Goal: Browse casually: Explore the website without a specific task or goal

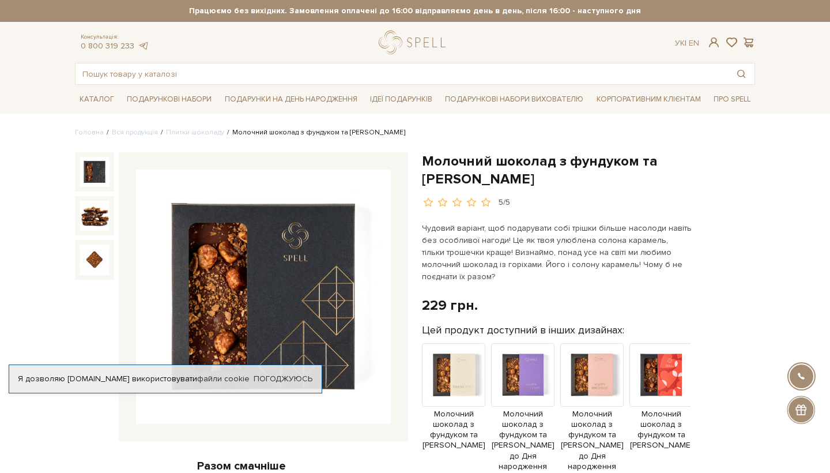
drag, startPoint x: 504, startPoint y: 179, endPoint x: 472, endPoint y: 175, distance: 31.9
click at [472, 175] on h1 "Молочний шоколад з фундуком та [PERSON_NAME]" at bounding box center [588, 170] width 333 height 36
click at [466, 383] on img at bounding box center [453, 374] width 63 height 63
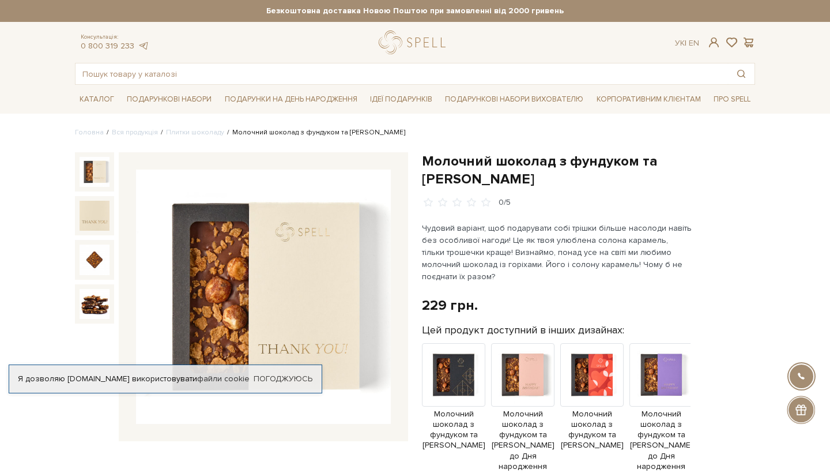
drag, startPoint x: 498, startPoint y: 180, endPoint x: 424, endPoint y: 160, distance: 76.4
click at [424, 160] on h1 "Молочний шоколад з фундуком та [PERSON_NAME]" at bounding box center [588, 170] width 333 height 36
copy h1 "Молочний шоколад з фундуком та [PERSON_NAME]"
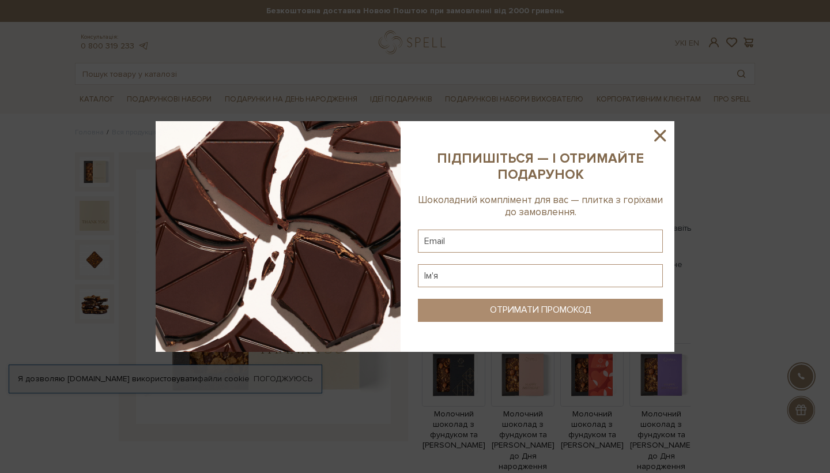
click at [665, 133] on icon at bounding box center [660, 136] width 20 height 20
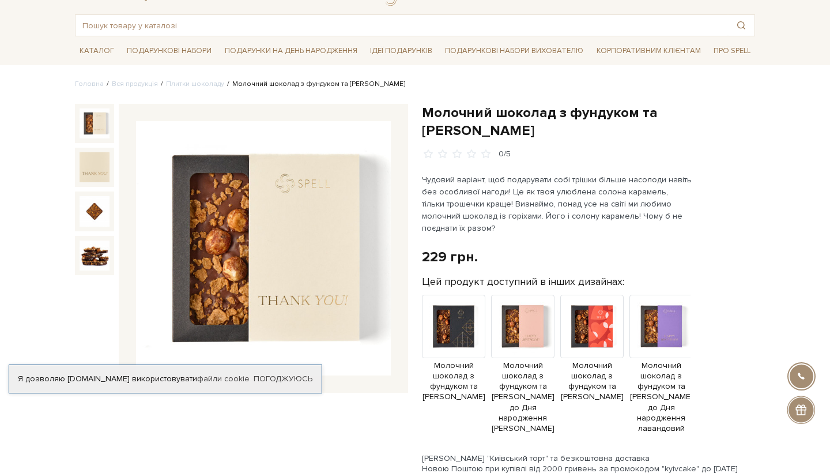
scroll to position [50, 0]
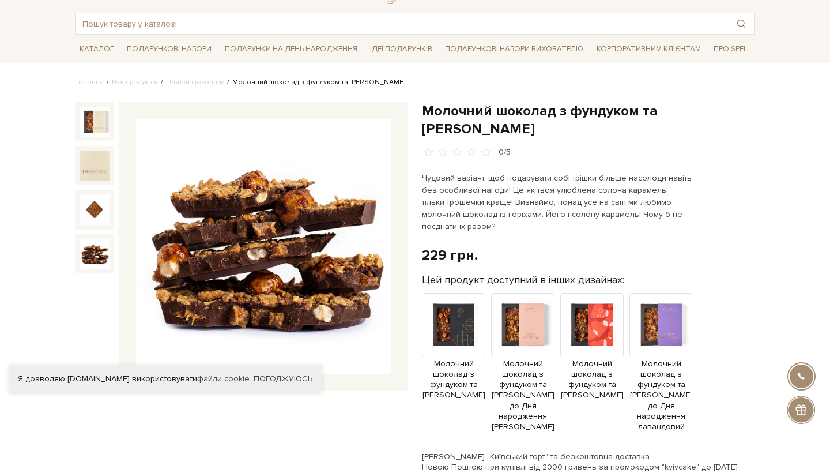
click at [95, 253] on img at bounding box center [95, 254] width 30 height 30
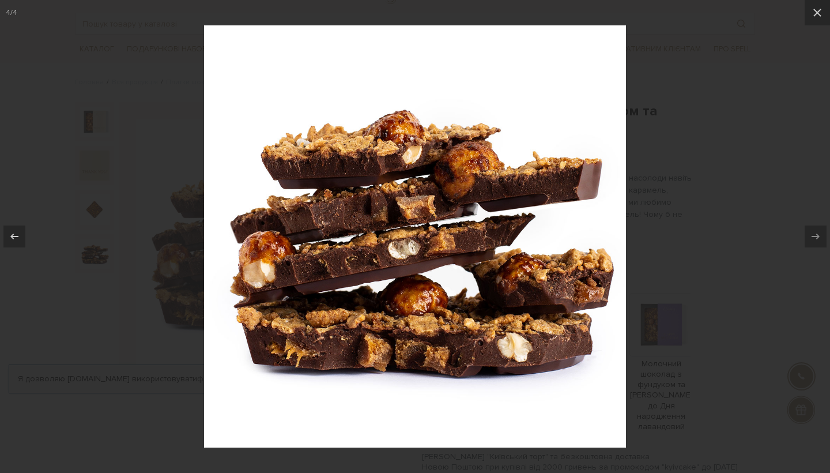
click at [705, 118] on div at bounding box center [415, 236] width 830 height 473
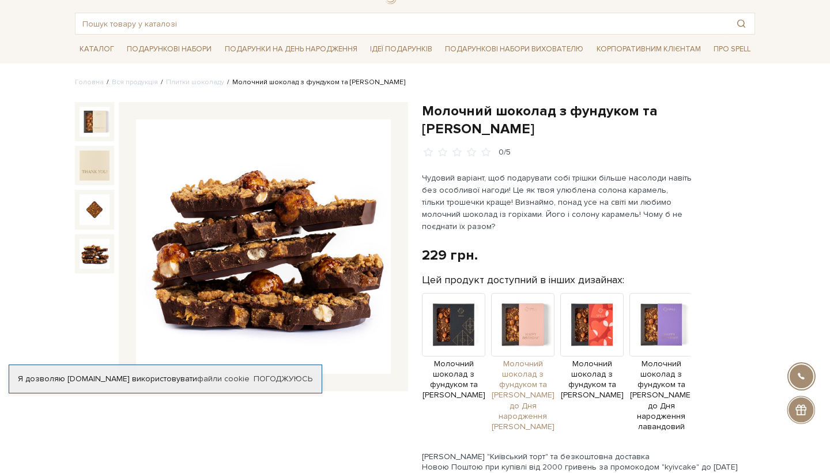
click at [530, 332] on img at bounding box center [522, 324] width 63 height 63
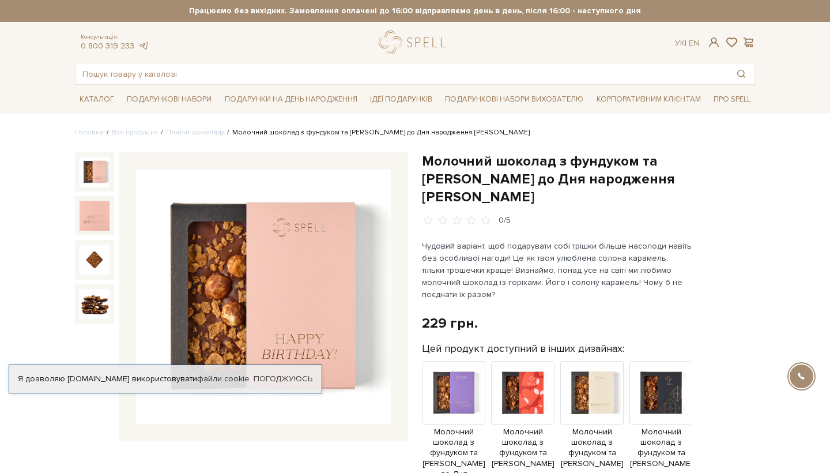
click at [269, 304] on img at bounding box center [263, 297] width 255 height 255
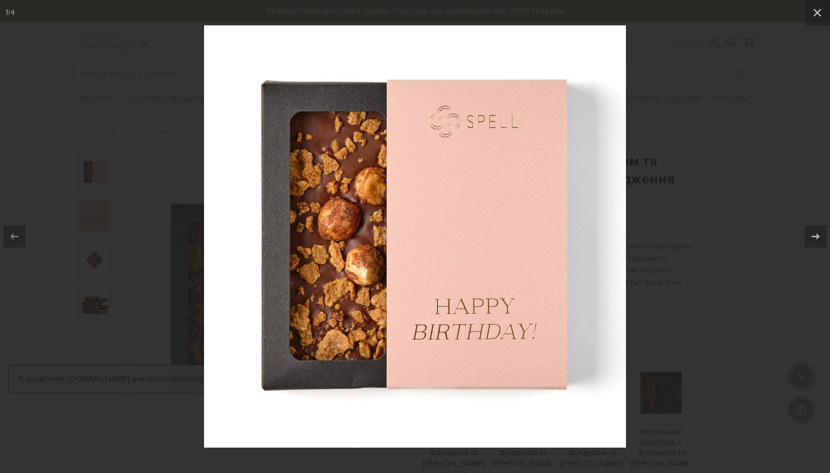
click at [678, 155] on div at bounding box center [415, 236] width 830 height 473
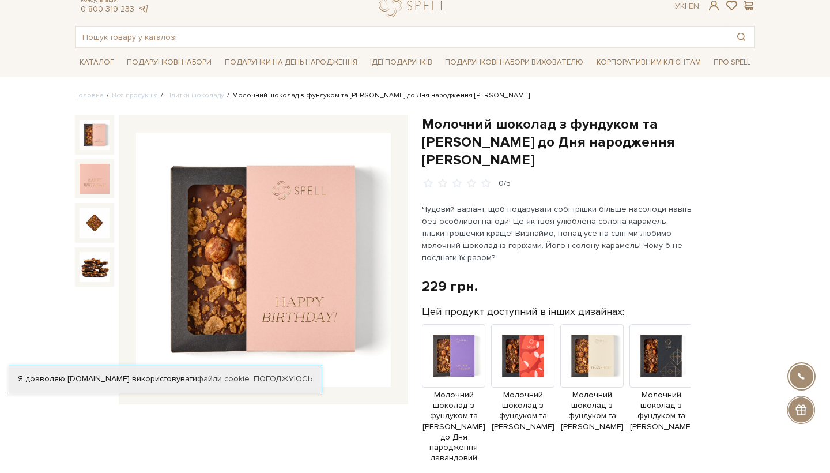
scroll to position [34, 0]
